Goal: Task Accomplishment & Management: Complete application form

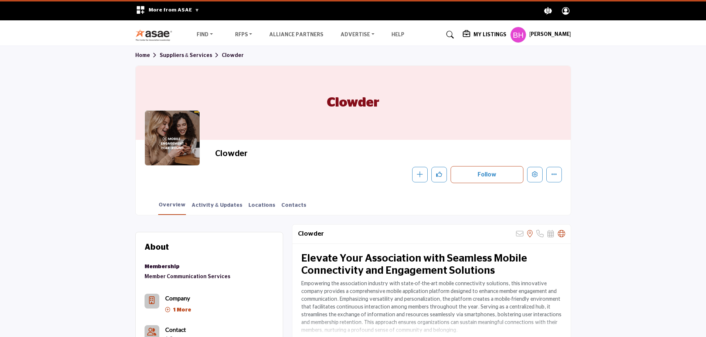
click at [510, 38] on div "My Listings Pricing Media Kit" at bounding box center [517, 35] width 108 height 16
click at [493, 36] on h5 "My Listings" at bounding box center [490, 34] width 33 height 7
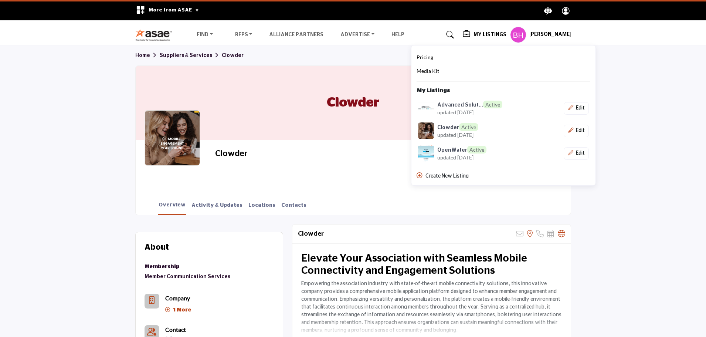
click at [433, 175] on div "Create New Listing" at bounding box center [504, 176] width 174 height 8
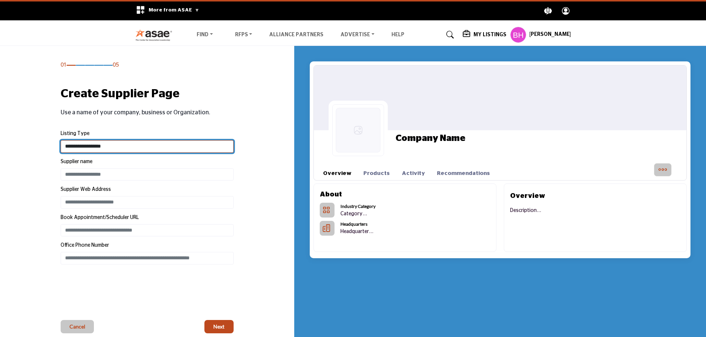
click at [109, 143] on select "**********" at bounding box center [147, 146] width 173 height 13
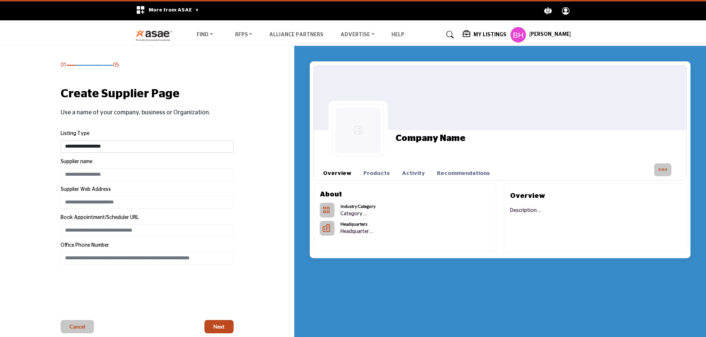
click at [36, 163] on div "01 05 Create Supplier Page Listing Type Supplier name" at bounding box center [147, 197] width 271 height 272
click at [70, 327] on span "Cancel" at bounding box center [78, 326] width 16 height 7
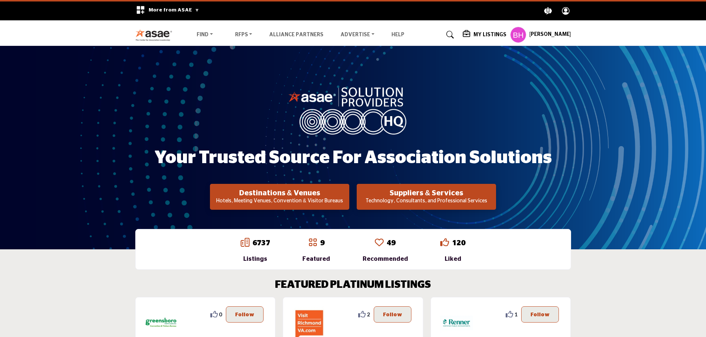
click at [496, 39] on div "My Listings" at bounding box center [485, 34] width 44 height 9
